Goal: Task Accomplishment & Management: Use online tool/utility

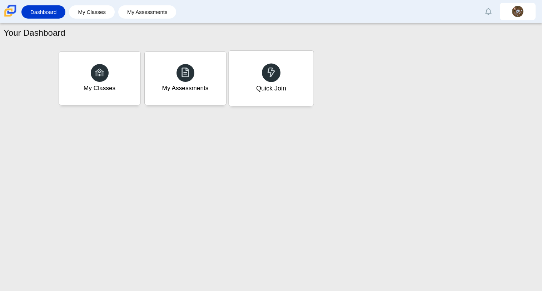
click at [288, 83] on div "Quick Join" at bounding box center [271, 78] width 85 height 55
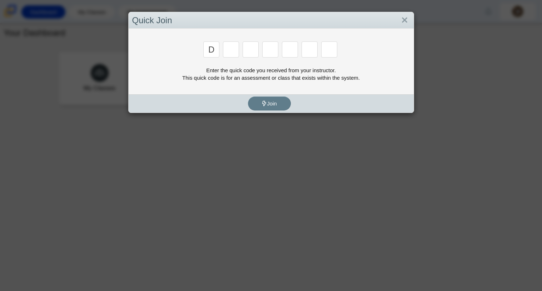
type input "D"
type input "E"
type input "G"
type input "V"
type input "9"
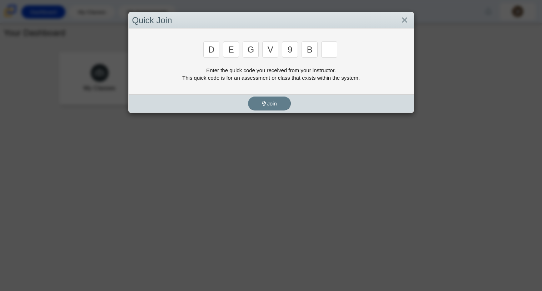
type input "B"
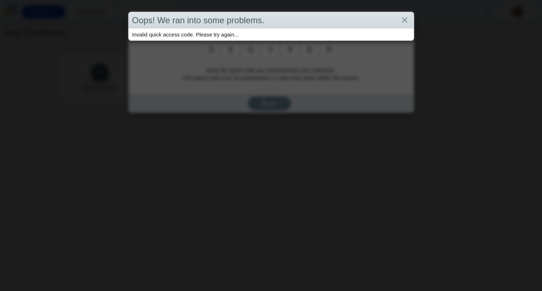
type input "r"
click at [310, 53] on div "Oops! We ran into some problems. Invalid quick access code. Please try again..." at bounding box center [271, 145] width 542 height 291
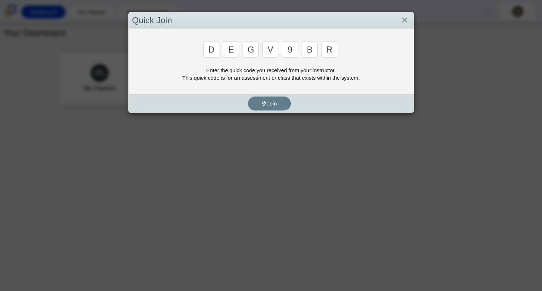
click at [333, 52] on input "r" at bounding box center [329, 49] width 16 height 16
type input "5"
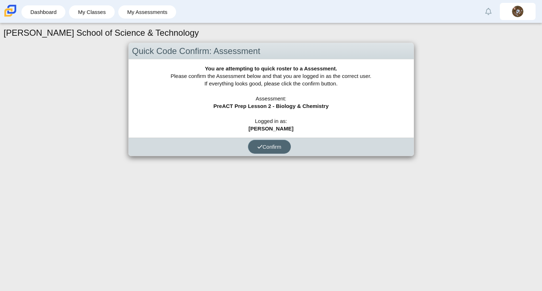
click at [259, 146] on icon "submit" at bounding box center [259, 146] width 5 height 5
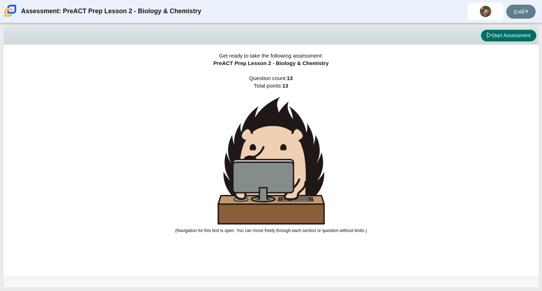
click at [513, 32] on button "Start Assessment" at bounding box center [508, 36] width 55 height 12
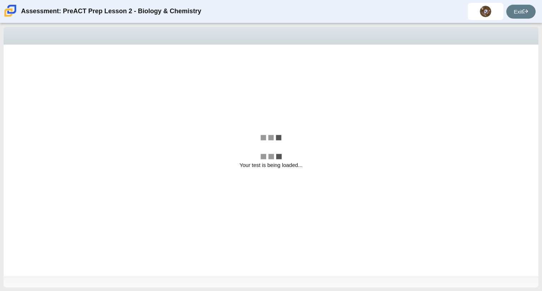
select select "58607607-65e7-4836-9523-ecd11f1865a2"
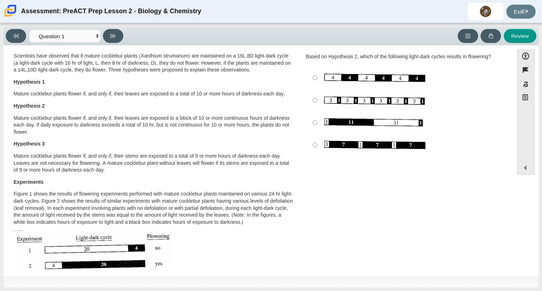
scroll to position [5, 0]
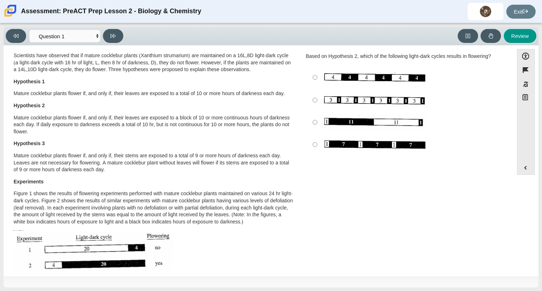
click at [315, 119] on label "Image without description" at bounding box center [406, 122] width 196 height 22
click at [315, 119] on input "Image without description" at bounding box center [315, 122] width 5 height 22
radio input "true"
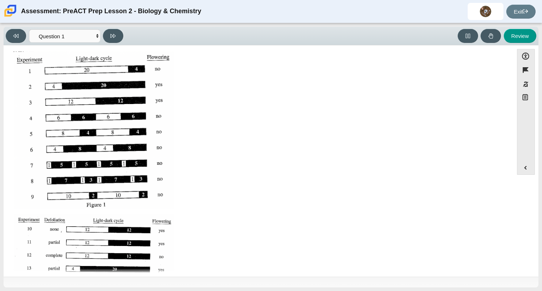
scroll to position [225, 0]
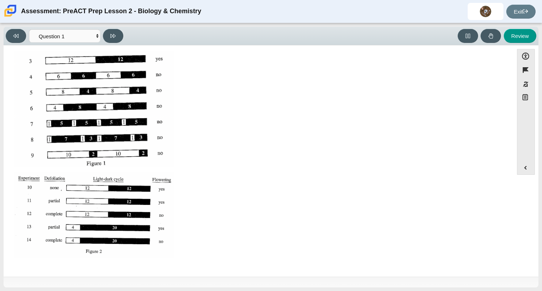
click at [69, 199] on img "Assessment items" at bounding box center [94, 215] width 161 height 86
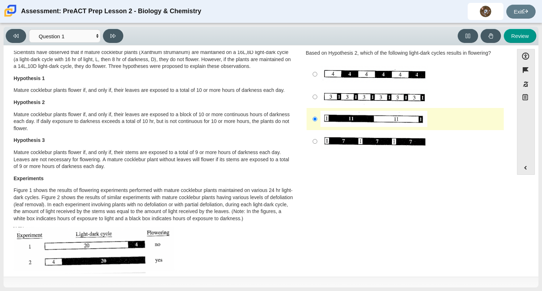
scroll to position [0, 0]
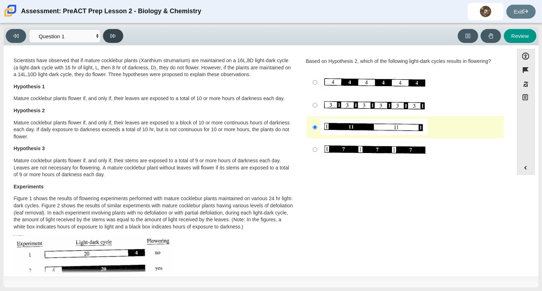
click at [112, 35] on icon at bounding box center [112, 35] width 5 height 5
select select "8d1c24a4-7cd6-489d-b988-502286bc803b"
